Goal: Transaction & Acquisition: Purchase product/service

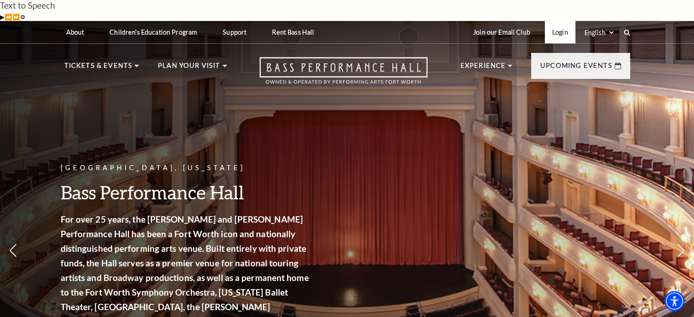
click at [552, 21] on link "Login" at bounding box center [560, 32] width 31 height 22
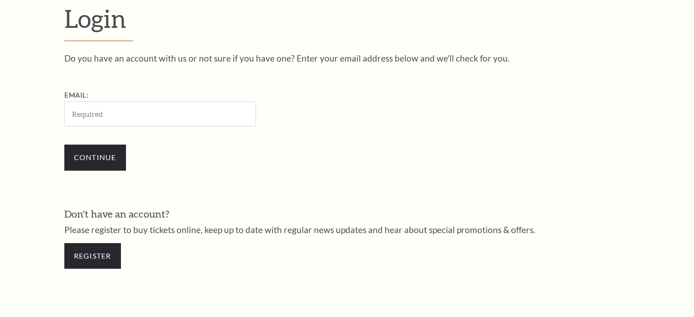
scroll to position [270, 0]
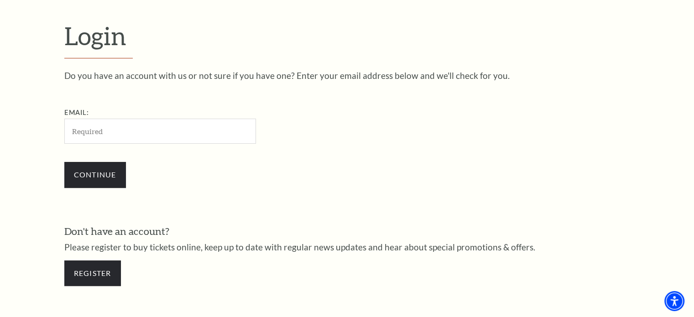
click at [106, 119] on input "Email:" at bounding box center [160, 131] width 192 height 25
type input "[EMAIL_ADDRESS][DOMAIN_NAME]"
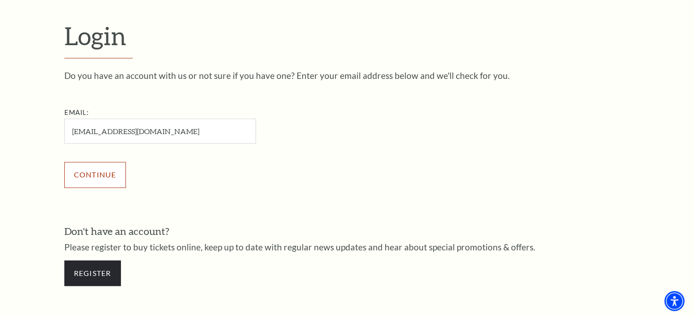
click at [99, 162] on input "Continue" at bounding box center [95, 175] width 62 height 26
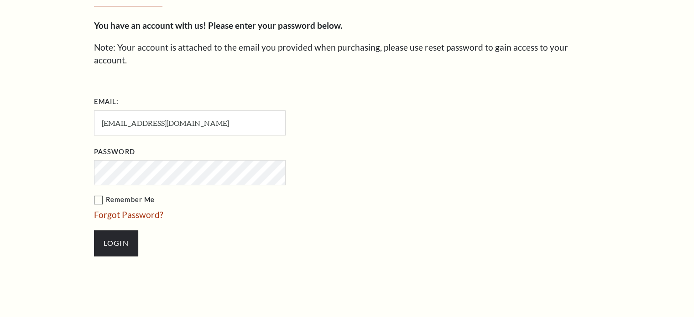
scroll to position [278, 0]
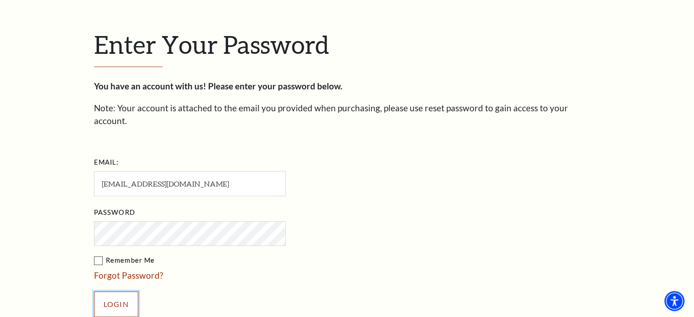
drag, startPoint x: 99, startPoint y: 260, endPoint x: 58, endPoint y: 244, distance: 44.6
click at [93, 260] on div "Enter Your Password You have an account with us! Please enter your password bel…" at bounding box center [347, 177] width 520 height 415
click at [123, 292] on input "Login" at bounding box center [116, 305] width 44 height 26
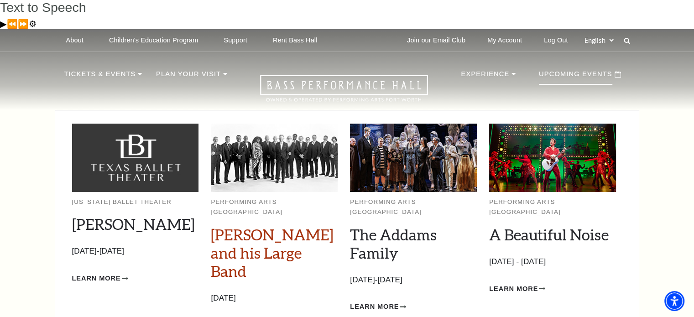
click at [250, 225] on link "[PERSON_NAME] and his Large Band" at bounding box center [272, 252] width 123 height 55
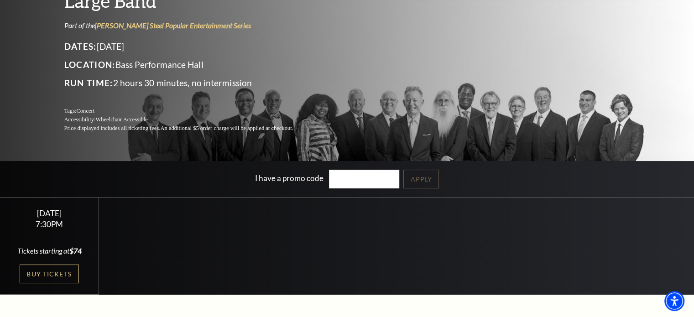
scroll to position [137, 0]
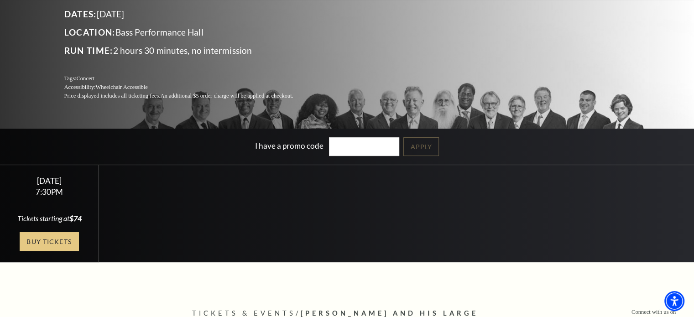
click at [54, 232] on link "Buy Tickets" at bounding box center [49, 241] width 59 height 19
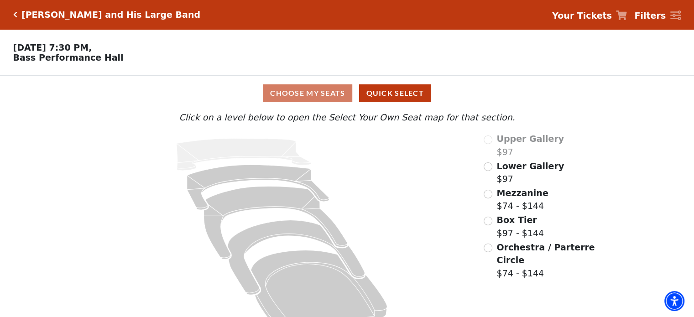
scroll to position [24, 0]
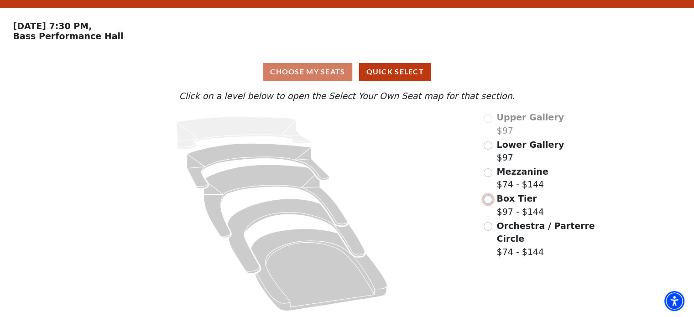
click at [489, 200] on input "Box Tier$97 - $144\a" at bounding box center [488, 199] width 9 height 9
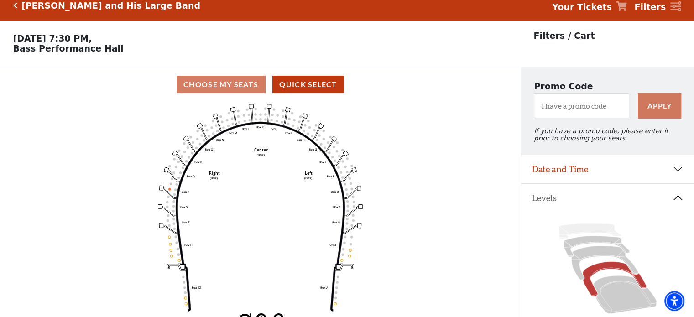
scroll to position [42, 0]
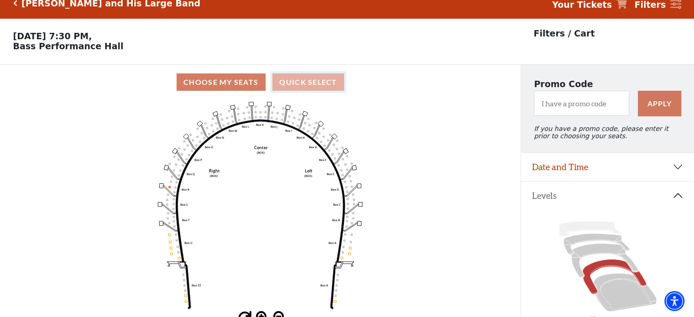
click at [292, 73] on button "Quick Select" at bounding box center [308, 82] width 72 height 18
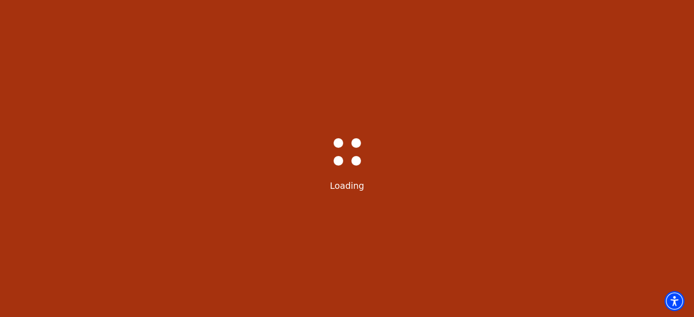
scroll to position [0, 0]
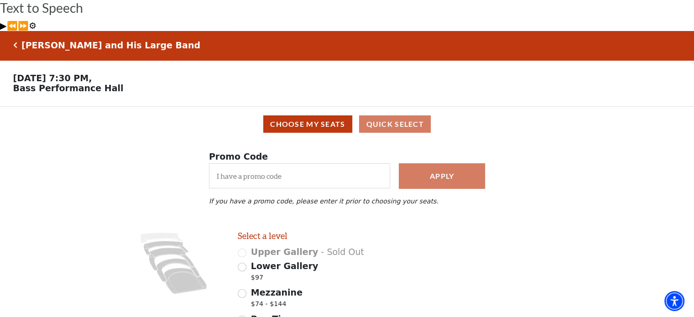
click at [412, 115] on div "Choose My Seats Quick Select" at bounding box center [346, 124] width 681 height 18
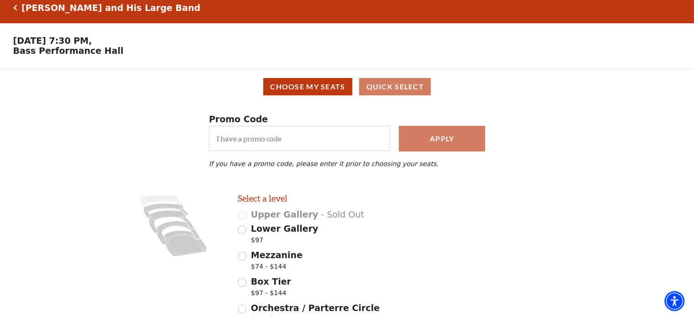
scroll to position [90, 0]
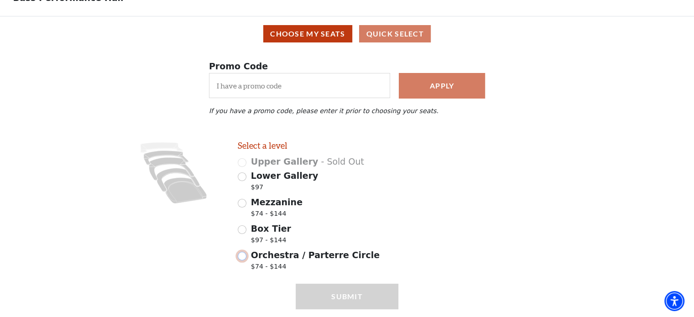
click at [244, 252] on input "Orchestra / Parterre Circle $74 - $144" at bounding box center [242, 256] width 9 height 9
radio input "true"
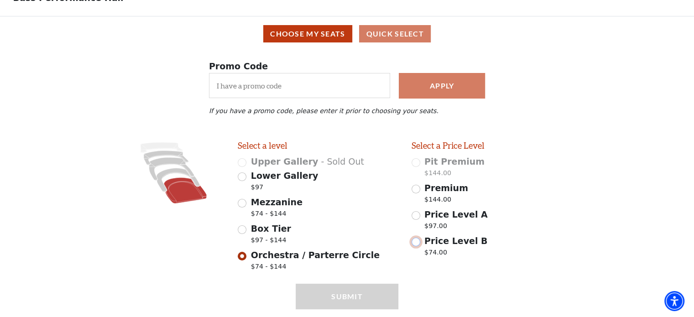
click at [417, 238] on input "Price Level B $74.00" at bounding box center [415, 242] width 9 height 9
radio input "true"
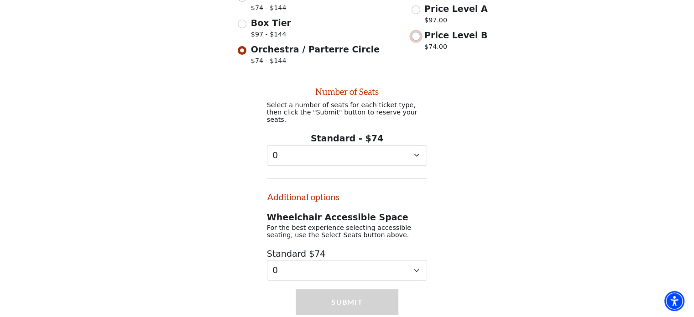
scroll to position [298, 0]
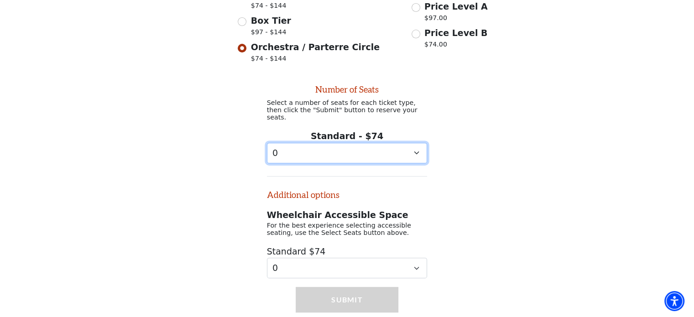
click at [413, 143] on select "0 1 2 3 4" at bounding box center [347, 153] width 161 height 21
select select "1"
click at [267, 143] on select "0 1 2 3 4" at bounding box center [347, 153] width 161 height 21
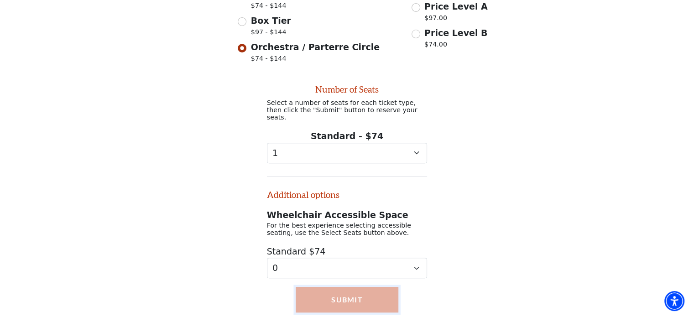
click at [347, 287] on button "Submit" at bounding box center [347, 300] width 103 height 26
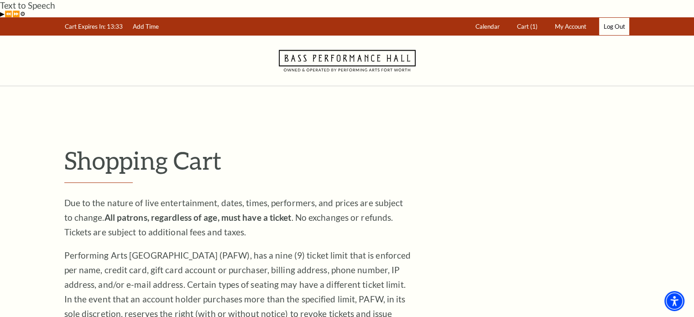
click at [611, 18] on link "Log Out" at bounding box center [614, 27] width 30 height 18
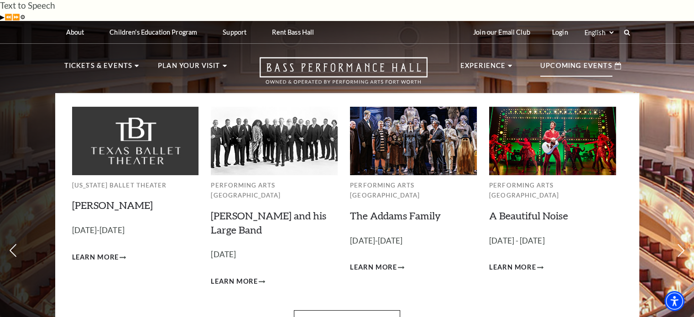
click at [579, 60] on p "Upcoming Events" at bounding box center [576, 68] width 72 height 16
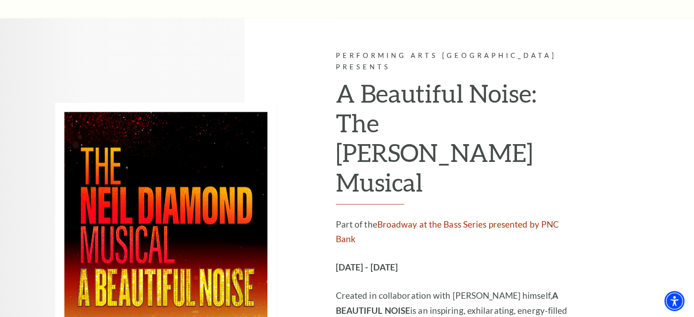
scroll to position [1460, 0]
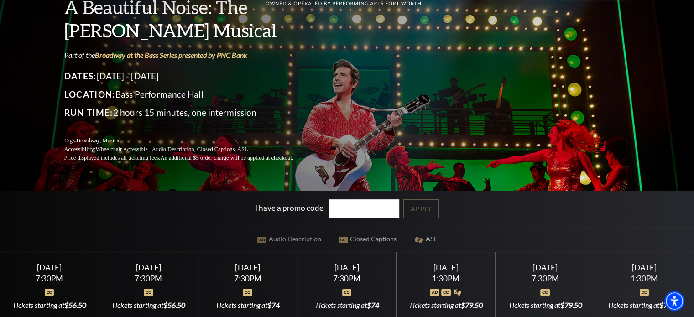
scroll to position [91, 0]
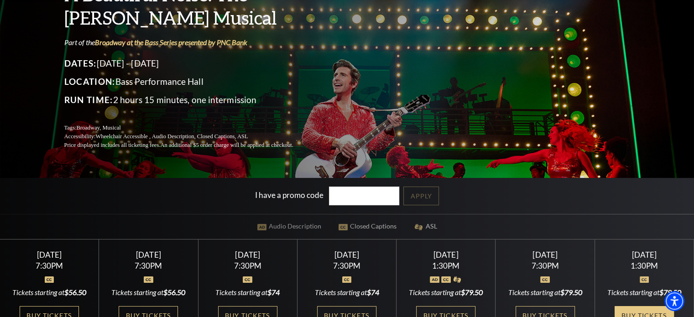
click at [628, 306] on link "Buy Tickets" at bounding box center [643, 315] width 59 height 19
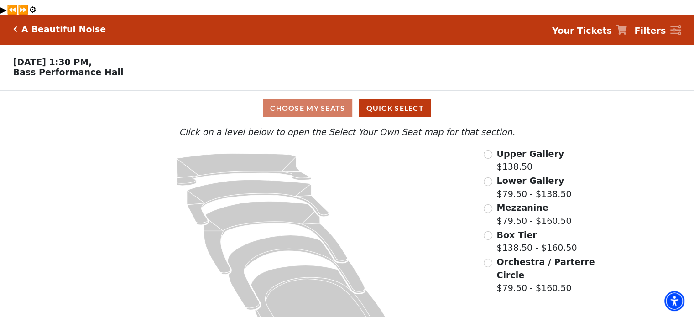
scroll to position [24, 0]
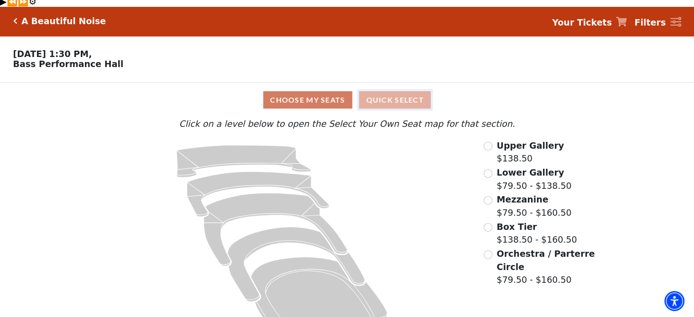
click at [389, 91] on button "Quick Select" at bounding box center [395, 100] width 72 height 18
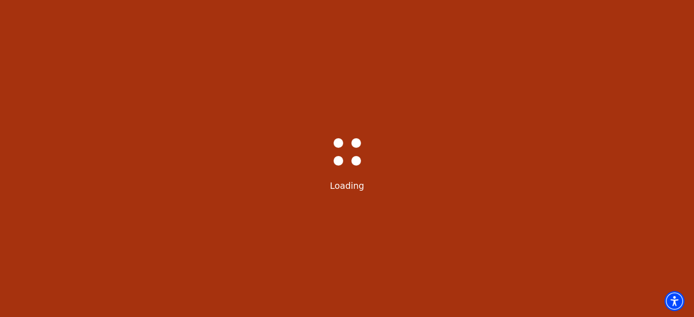
scroll to position [0, 0]
select select "6226"
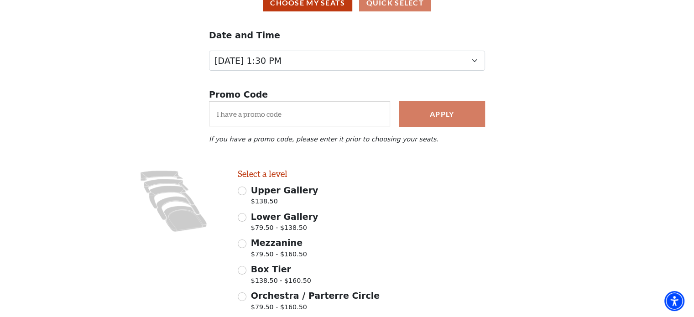
scroll to position [137, 0]
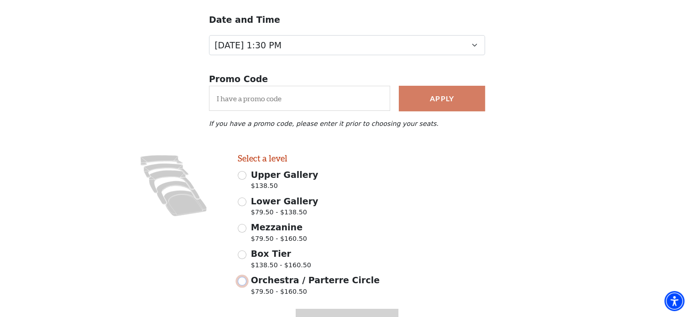
click at [243, 277] on input "Orchestra / Parterre Circle $79.50 - $160.50" at bounding box center [242, 281] width 9 height 9
radio input "true"
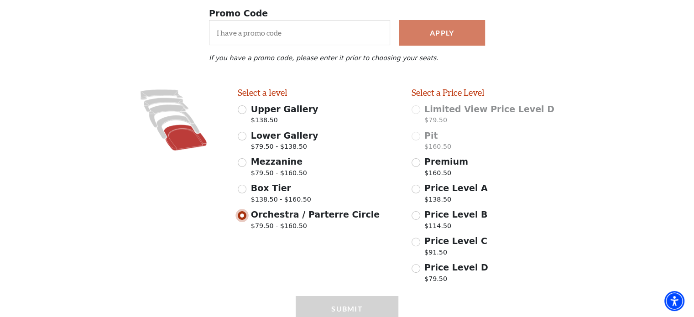
scroll to position [215, 0]
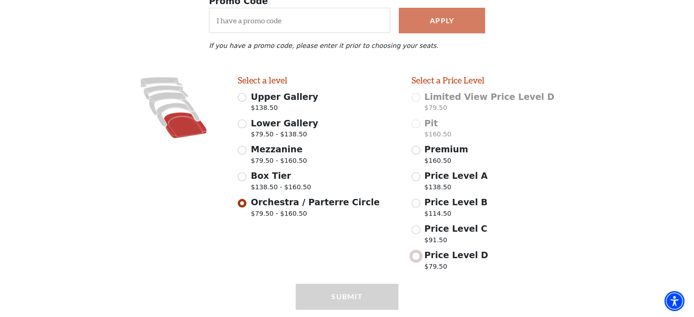
click at [418, 252] on input "Price Level D $79.50" at bounding box center [415, 256] width 9 height 9
radio input "true"
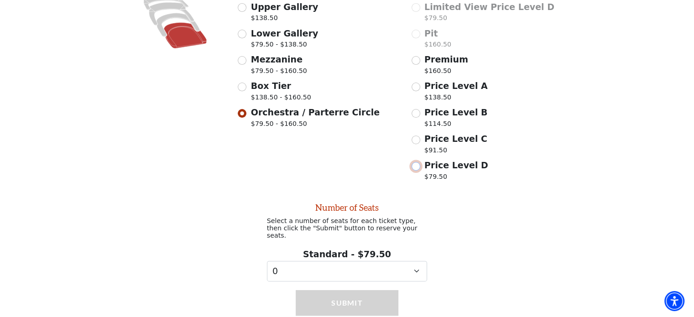
scroll to position [306, 0]
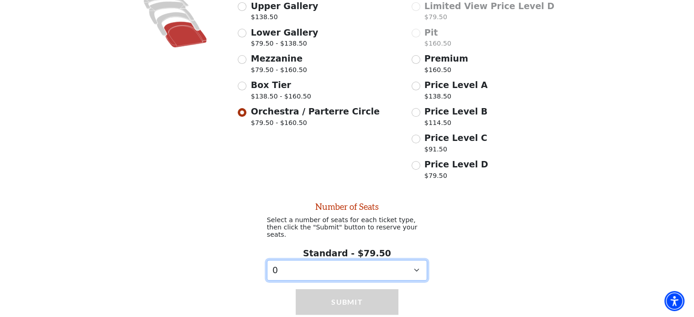
click at [422, 260] on select "0 1" at bounding box center [347, 270] width 161 height 21
select select "1"
click at [267, 260] on select "0 1" at bounding box center [347, 270] width 161 height 21
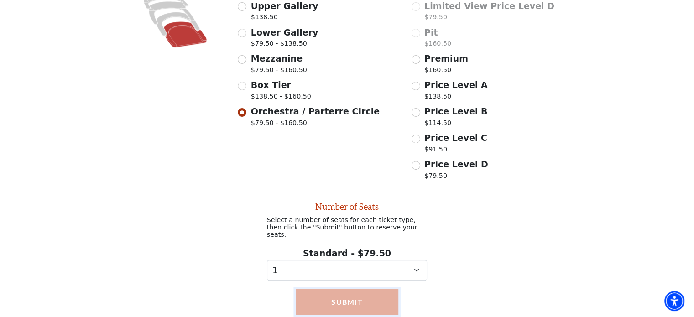
click at [372, 289] on button "Submit" at bounding box center [347, 302] width 103 height 26
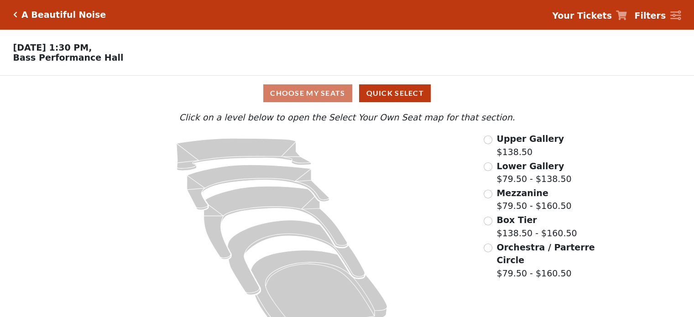
scroll to position [24, 0]
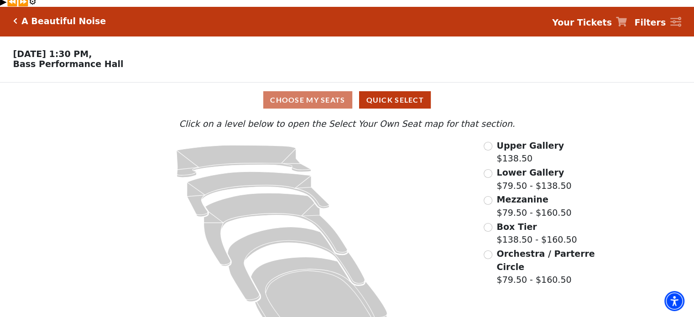
click at [293, 91] on div "Choose My Seats Quick Select" at bounding box center [347, 100] width 521 height 18
click at [290, 91] on div "Choose My Seats Quick Select" at bounding box center [347, 100] width 521 height 18
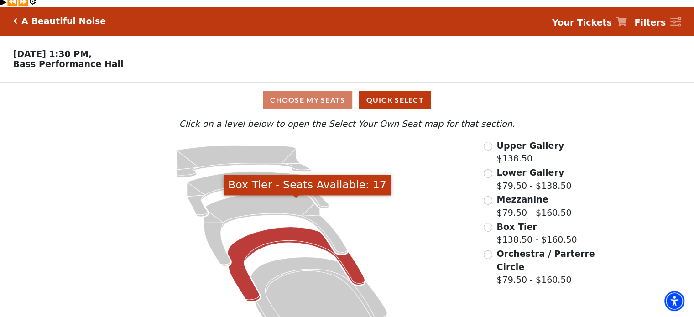
click at [294, 227] on icon "Box Tier - Seats Available: 17" at bounding box center [296, 264] width 137 height 75
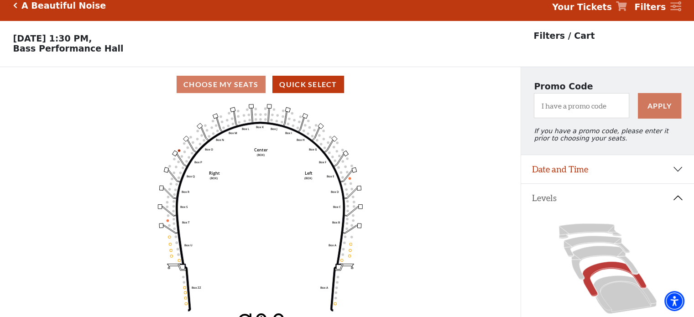
scroll to position [42, 0]
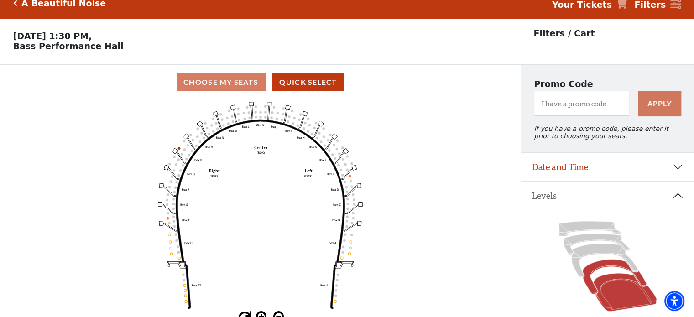
click at [628, 273] on icon at bounding box center [624, 292] width 63 height 38
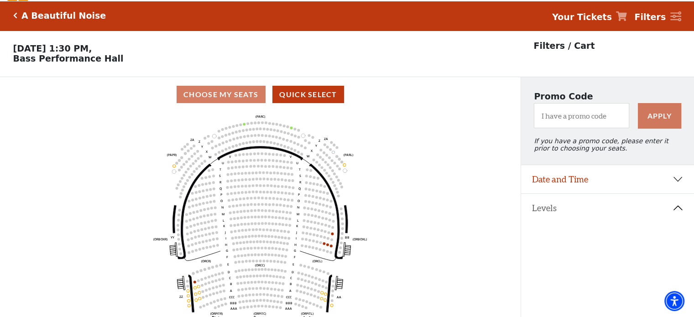
scroll to position [46, 0]
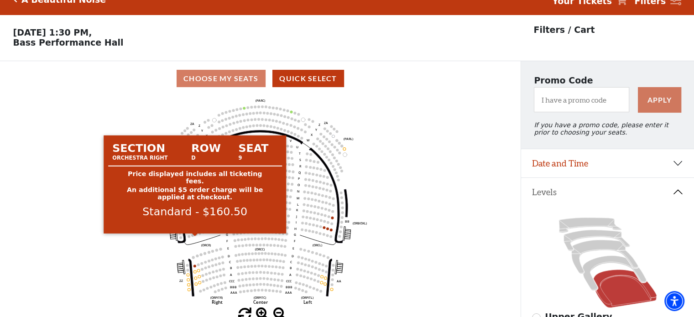
click at [194, 265] on circle at bounding box center [194, 266] width 3 height 3
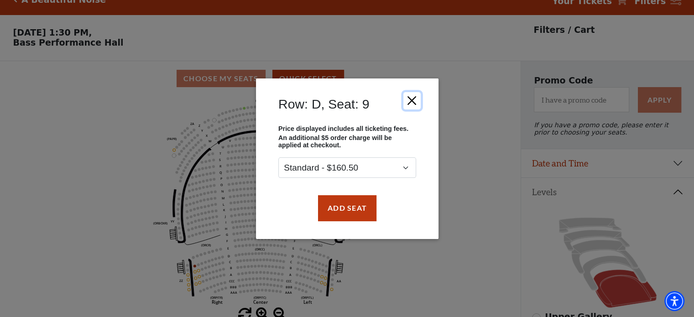
click at [412, 99] on button "Close" at bounding box center [411, 100] width 17 height 17
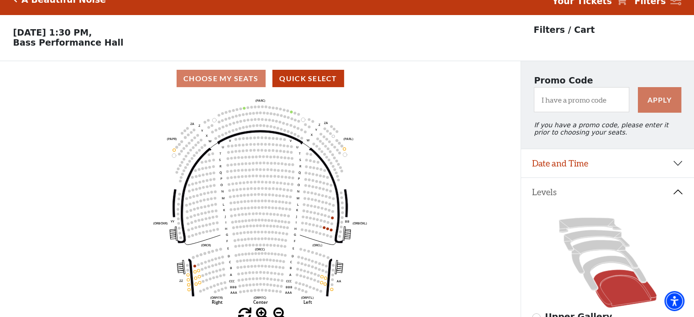
click at [323, 201] on icon "Left (ORPITL) Right (ORPITR) Center (ORPITC) ZZ AA YY BB ZA ZA (ORCL) (ORCR) (O…" at bounding box center [260, 202] width 469 height 212
click at [599, 255] on icon at bounding box center [613, 272] width 63 height 35
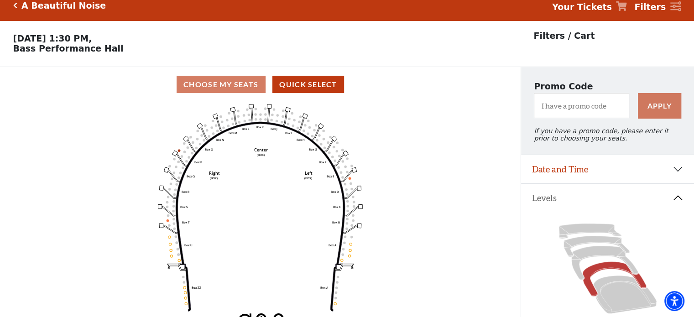
scroll to position [42, 0]
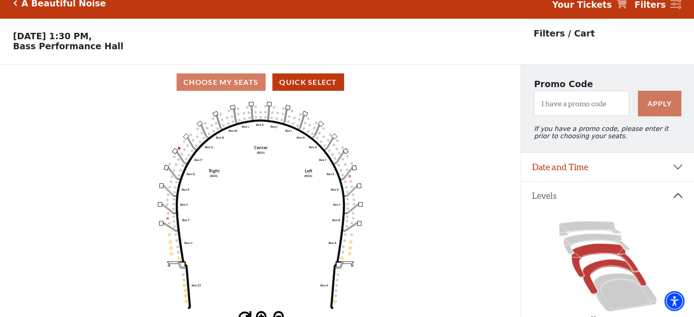
click at [586, 244] on icon at bounding box center [604, 261] width 67 height 34
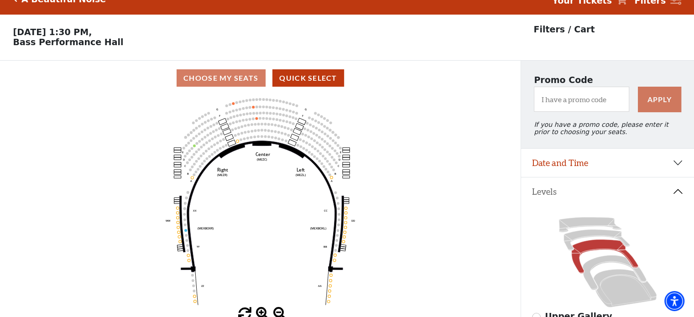
scroll to position [91, 0]
